Goal: Task Accomplishment & Management: Manage account settings

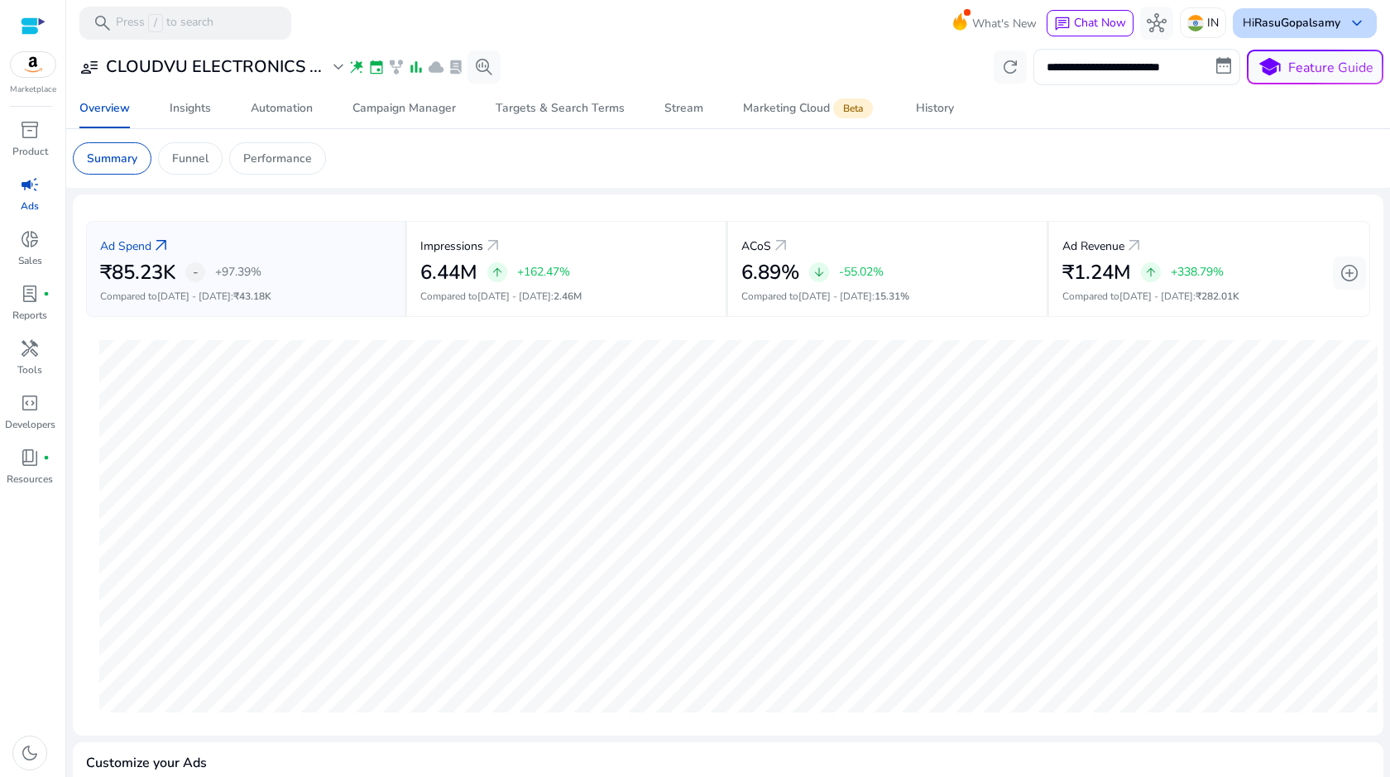
click at [1347, 19] on span "keyboard_arrow_down" at bounding box center [1357, 23] width 20 height 20
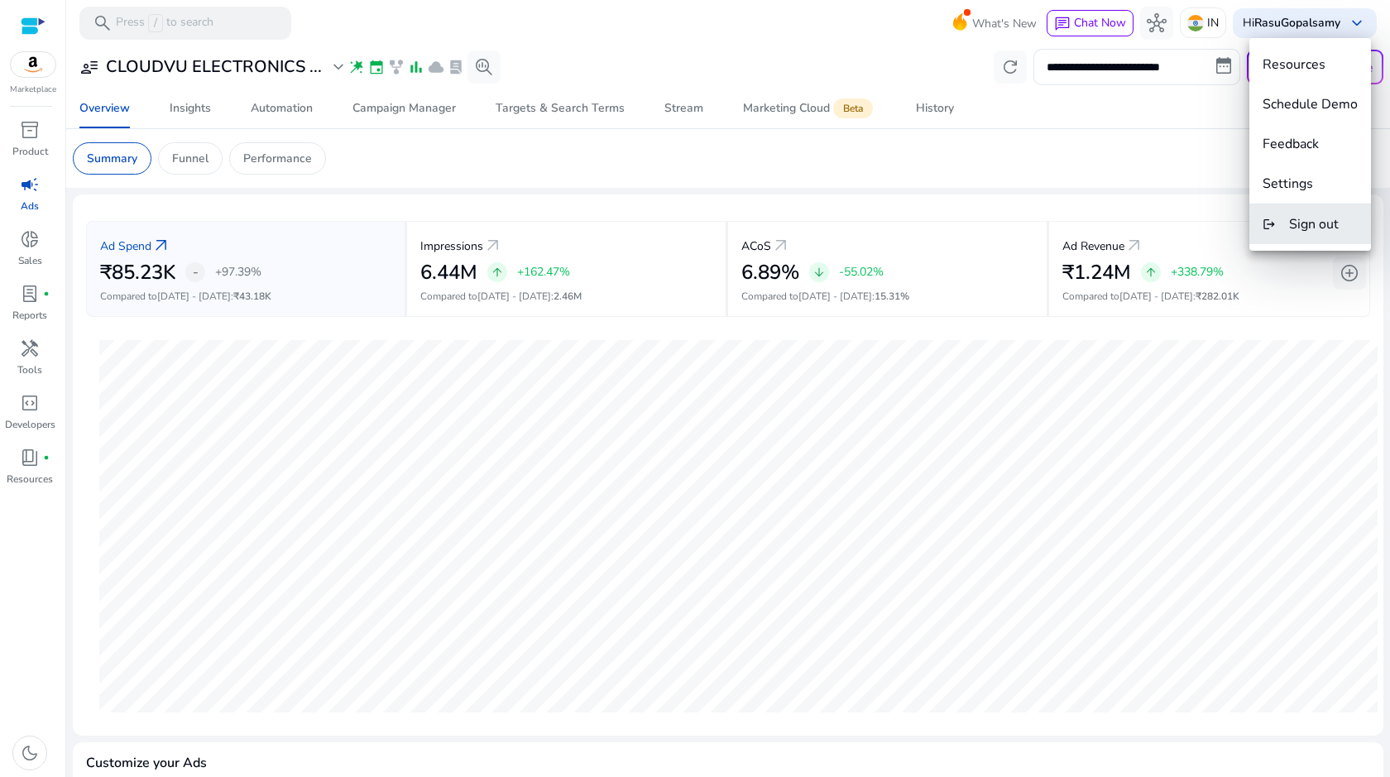
click at [1293, 215] on span "Sign out" at bounding box center [1314, 224] width 50 height 18
